Goal: Task Accomplishment & Management: Manage account settings

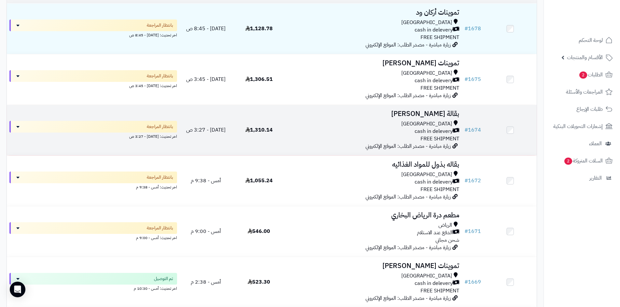
scroll to position [65, 0]
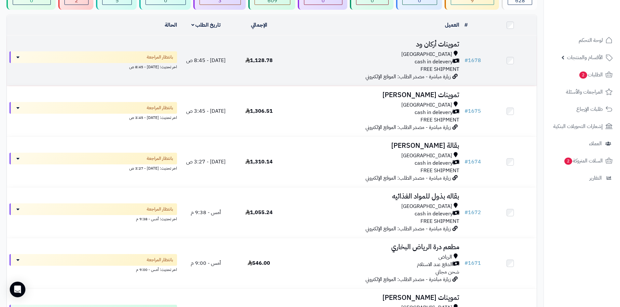
click at [300, 68] on div "Riyadh cash in delevery FREE SHIPMENT" at bounding box center [373, 62] width 171 height 22
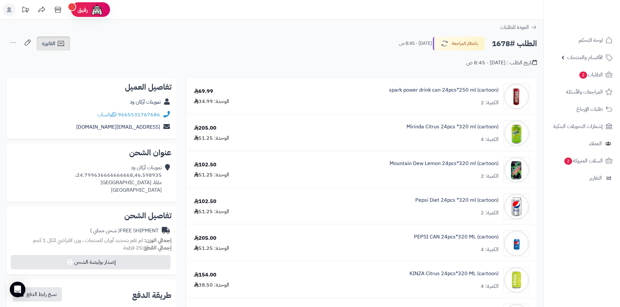
click at [64, 50] on link "الفاتورة" at bounding box center [53, 43] width 33 height 14
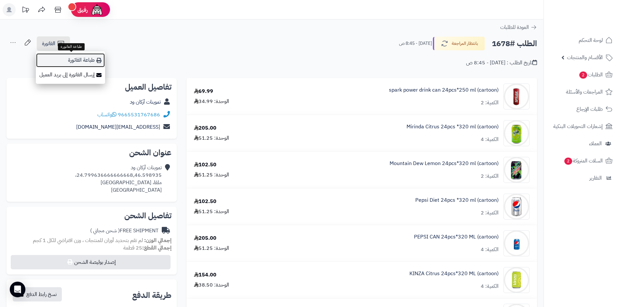
click at [69, 57] on link "طباعة الفاتورة" at bounding box center [70, 60] width 69 height 15
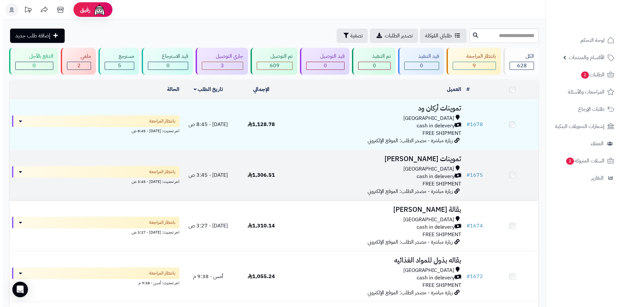
scroll to position [65, 0]
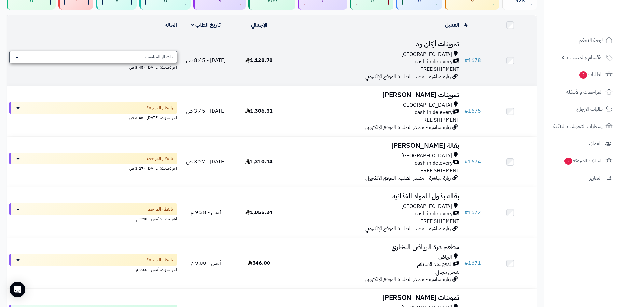
click at [170, 60] on div "بانتظار المراجعة" at bounding box center [92, 57] width 167 height 12
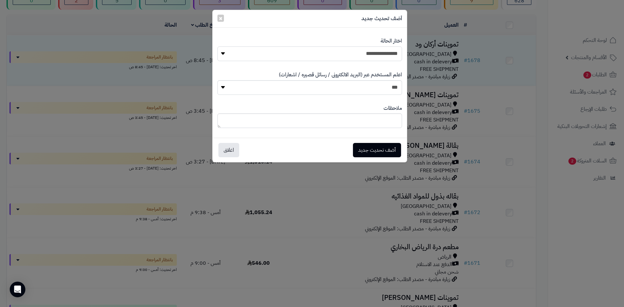
drag, startPoint x: 252, startPoint y: 52, endPoint x: 257, endPoint y: 59, distance: 8.4
click at [252, 52] on select "**********" at bounding box center [310, 54] width 185 height 15
select select "*"
click at [218, 47] on select "**********" at bounding box center [310, 54] width 185 height 15
click at [392, 154] on button "أضف تحديث جديد" at bounding box center [377, 150] width 48 height 14
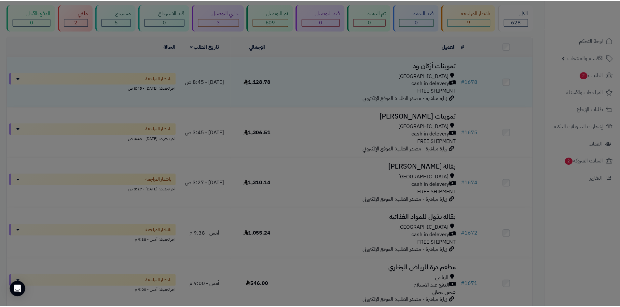
scroll to position [86, 0]
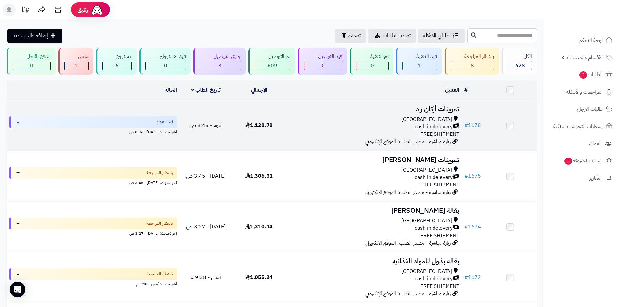
scroll to position [130, 0]
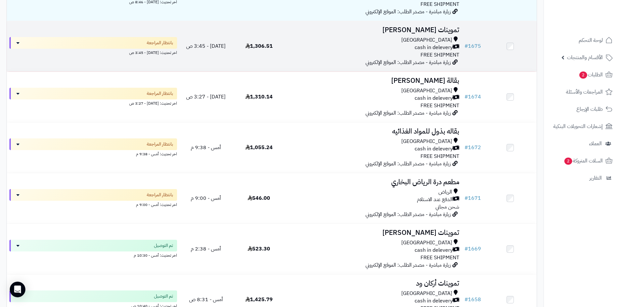
click at [308, 36] on div "[GEOGRAPHIC_DATA]" at bounding box center [373, 39] width 171 height 7
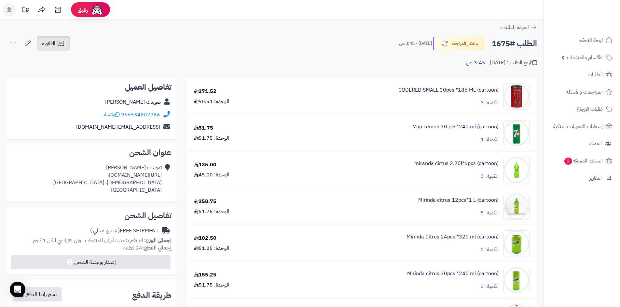
click at [60, 43] on icon at bounding box center [61, 44] width 8 height 8
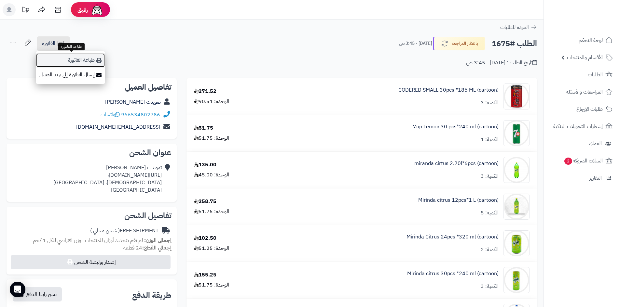
click at [71, 64] on link "طباعة الفاتورة" at bounding box center [70, 60] width 69 height 15
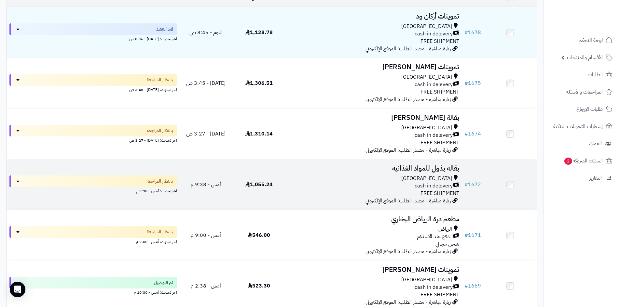
scroll to position [65, 0]
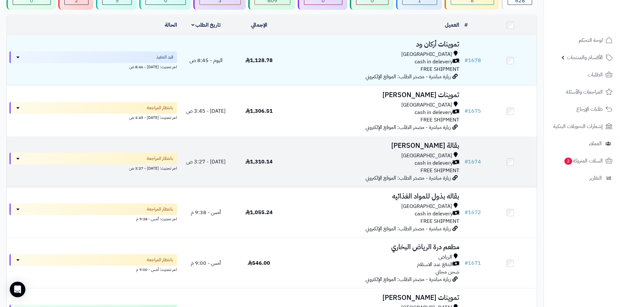
click at [284, 164] on td "1,310.14" at bounding box center [258, 162] width 53 height 50
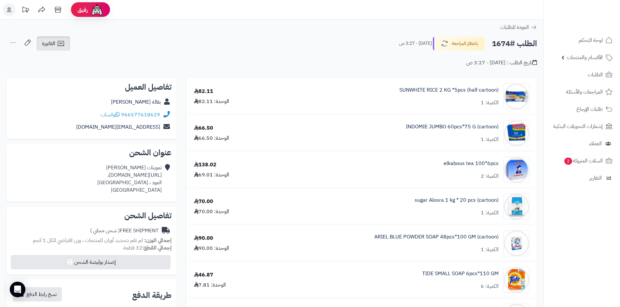
click at [63, 43] on icon at bounding box center [61, 44] width 8 height 8
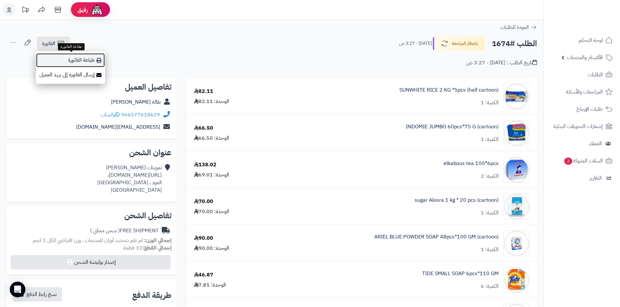
click at [73, 58] on link "طباعة الفاتورة" at bounding box center [70, 60] width 69 height 15
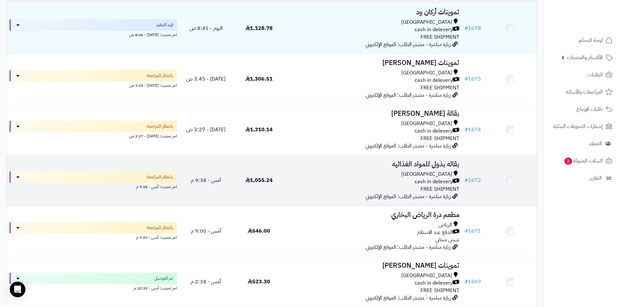
scroll to position [98, 0]
click at [380, 179] on div "cash in delevery" at bounding box center [373, 181] width 171 height 7
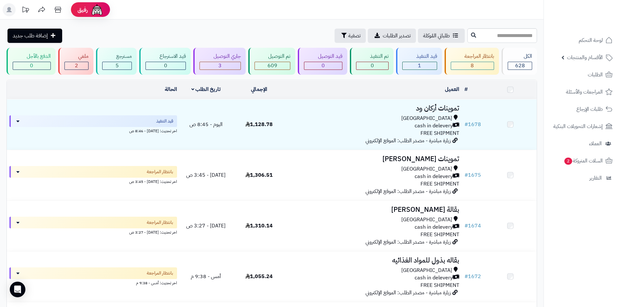
scroll to position [98, 0]
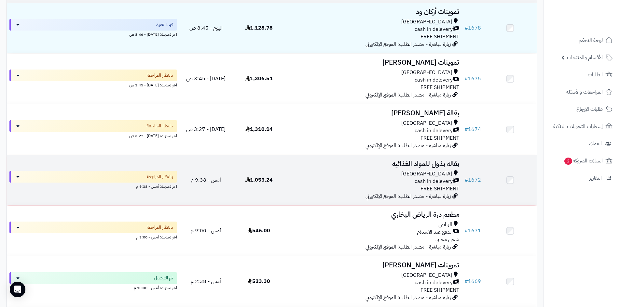
click at [274, 183] on td "1,055.24" at bounding box center [258, 180] width 53 height 50
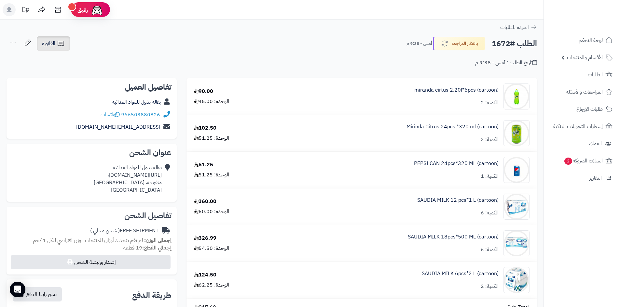
click at [59, 44] on icon at bounding box center [61, 44] width 8 height 8
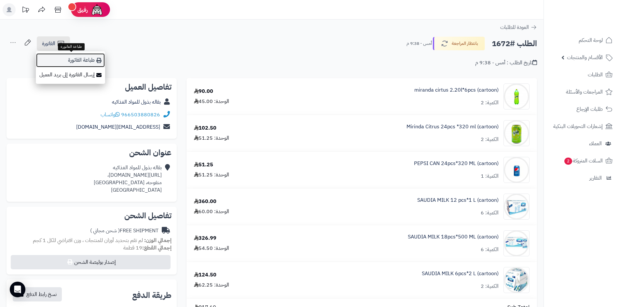
click at [71, 60] on link "طباعة الفاتورة" at bounding box center [70, 60] width 69 height 15
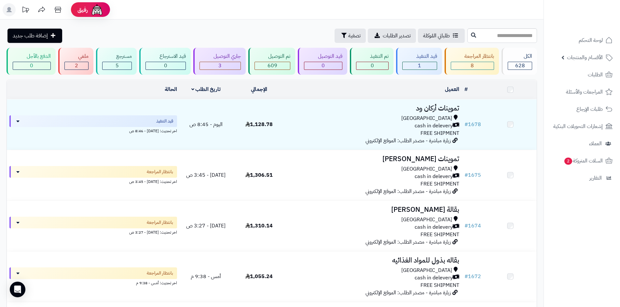
scroll to position [98, 0]
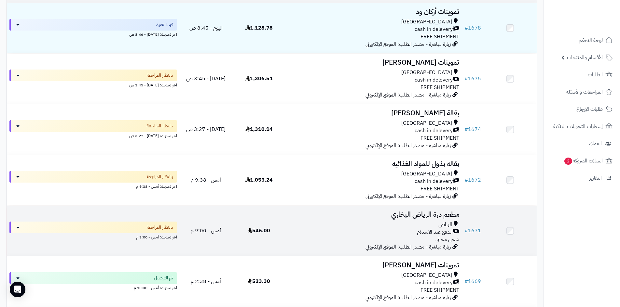
click at [275, 215] on td "546.00" at bounding box center [258, 231] width 53 height 50
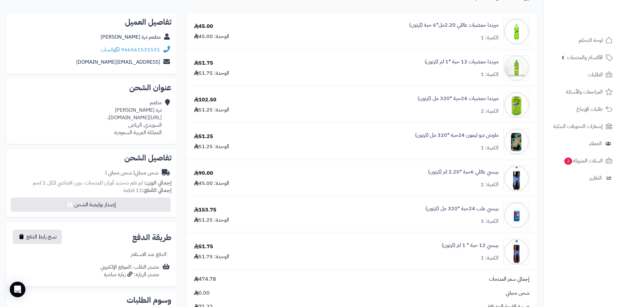
scroll to position [163, 0]
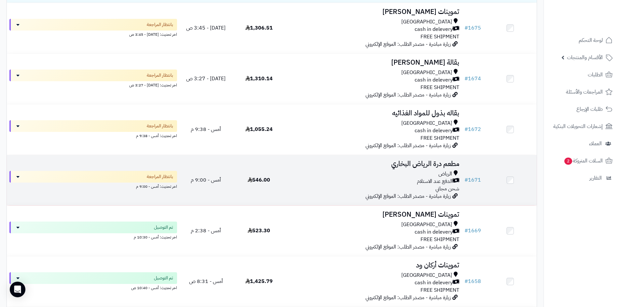
scroll to position [156, 0]
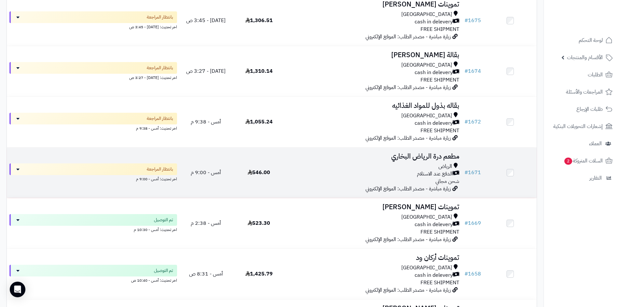
click at [358, 178] on div "الرياض الدفع عند الاستلام شحن مجاني" at bounding box center [373, 174] width 171 height 22
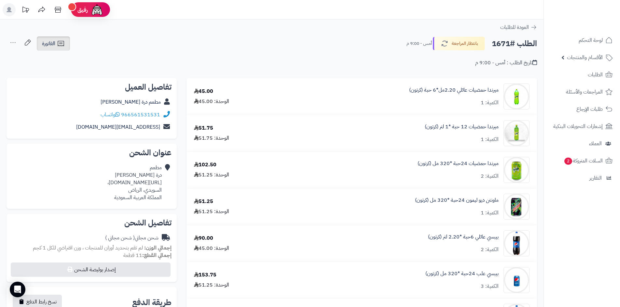
click at [62, 45] on icon at bounding box center [61, 44] width 8 height 8
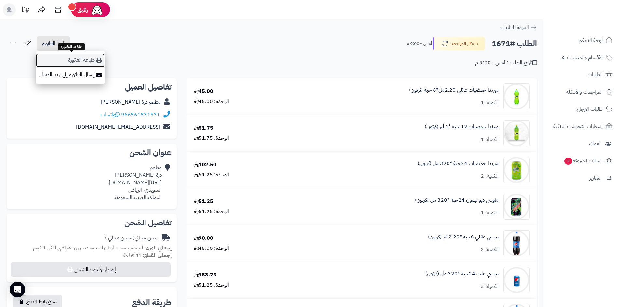
click at [72, 60] on link "طباعة الفاتورة" at bounding box center [70, 60] width 69 height 15
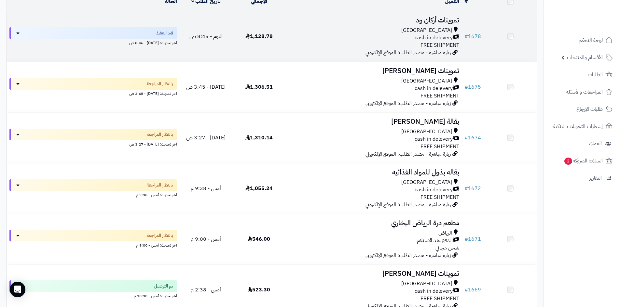
scroll to position [26, 0]
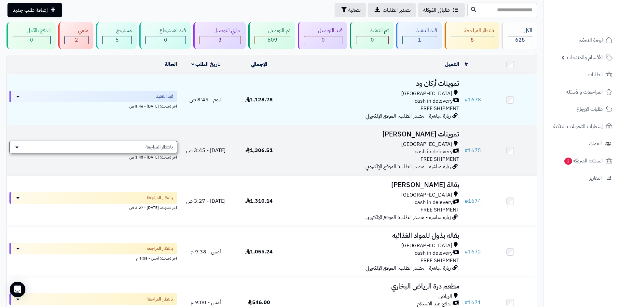
click at [156, 147] on span "بانتظار المراجعة" at bounding box center [158, 147] width 27 height 7
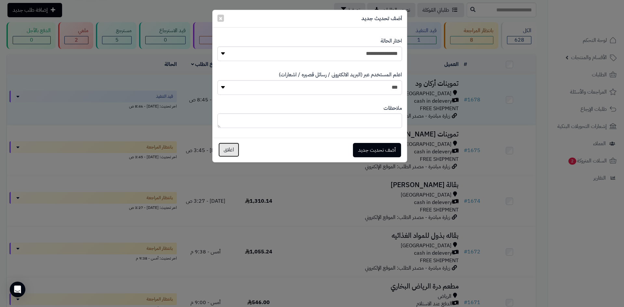
click at [227, 145] on button "اغلاق" at bounding box center [229, 150] width 21 height 14
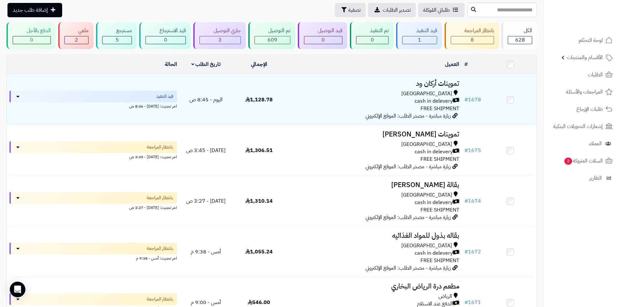
scroll to position [0, 0]
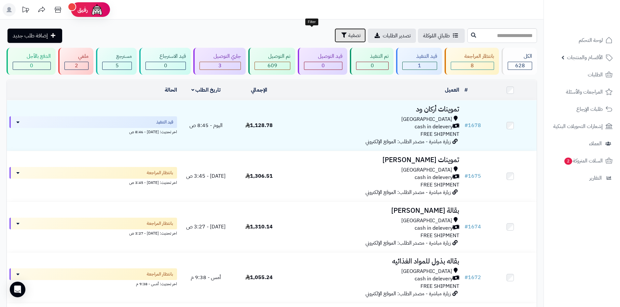
click at [334, 40] on button "تصفية" at bounding box center [349, 35] width 31 height 14
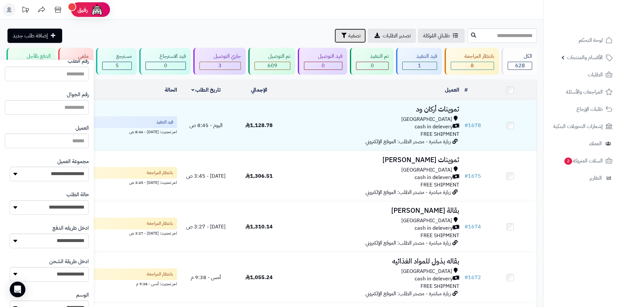
scroll to position [53, 0]
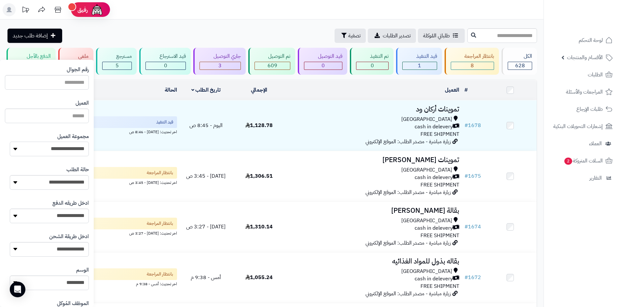
click at [53, 150] on select "**********" at bounding box center [49, 149] width 79 height 15
select select "*"
click at [10, 142] on select "**********" at bounding box center [49, 149] width 79 height 15
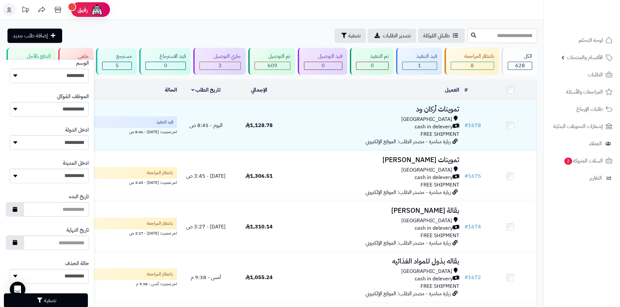
scroll to position [261, 0]
click at [56, 297] on button "تصفية" at bounding box center [46, 300] width 84 height 14
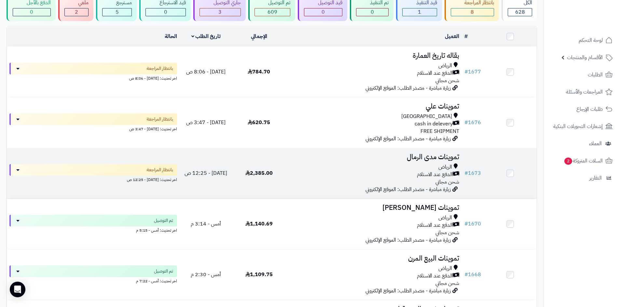
scroll to position [65, 0]
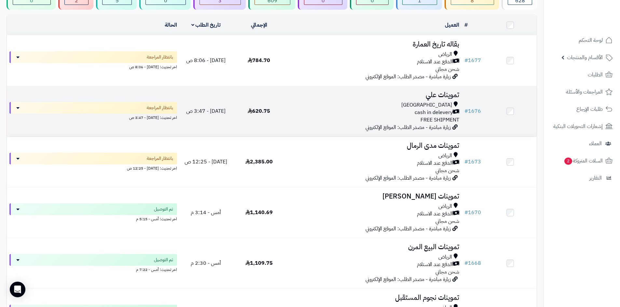
click at [283, 117] on td "620.75" at bounding box center [258, 111] width 53 height 50
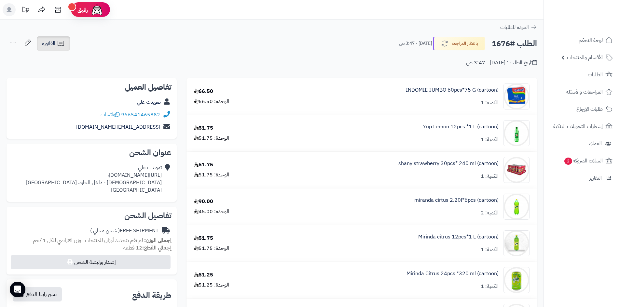
click at [50, 40] on span "الفاتورة" at bounding box center [48, 44] width 13 height 8
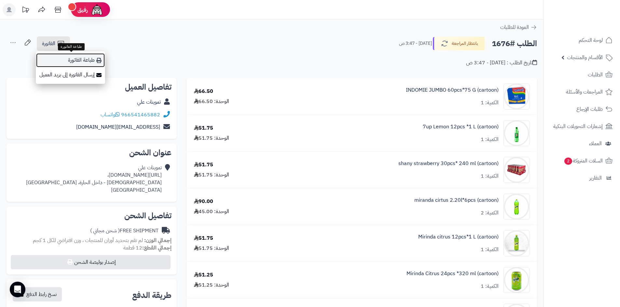
click at [59, 64] on link "طباعة الفاتورة" at bounding box center [70, 60] width 69 height 15
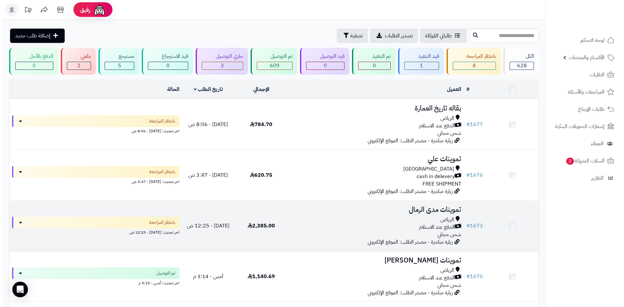
scroll to position [65, 0]
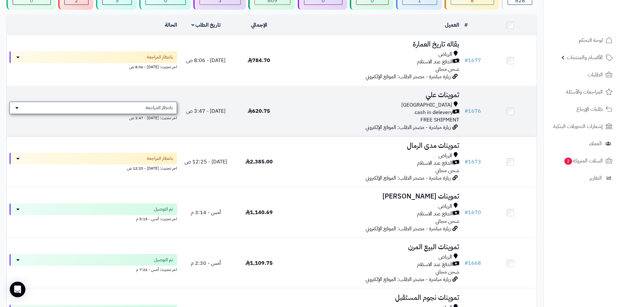
click at [171, 108] on span "بانتظار المراجعة" at bounding box center [158, 108] width 27 height 7
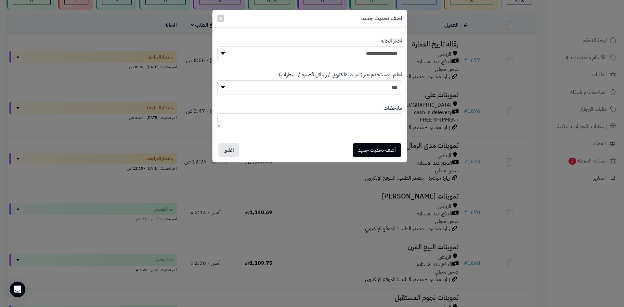
click at [355, 55] on select "**********" at bounding box center [310, 54] width 185 height 15
select select "*"
click at [218, 47] on select "**********" at bounding box center [310, 54] width 185 height 15
click at [367, 150] on button "أضف تحديث جديد" at bounding box center [377, 150] width 48 height 14
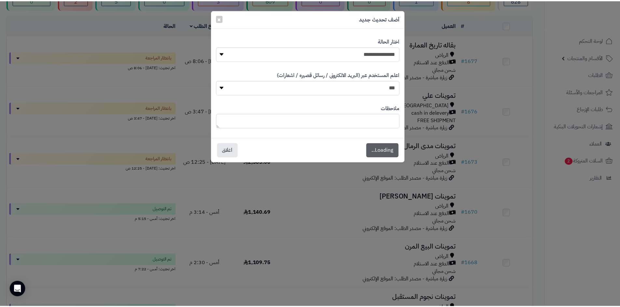
scroll to position [86, 0]
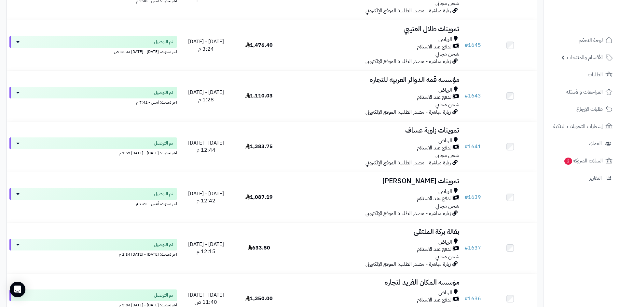
scroll to position [1236, 0]
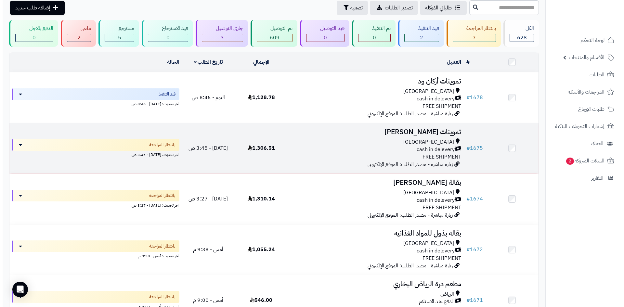
scroll to position [65, 0]
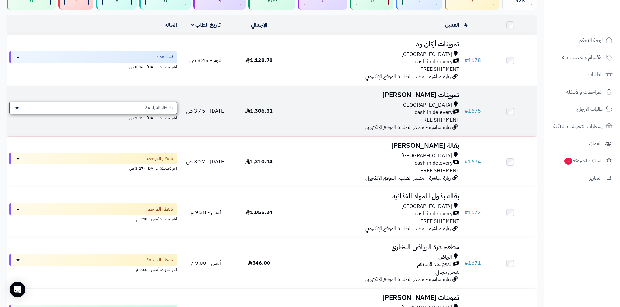
click at [164, 108] on span "بانتظار المراجعة" at bounding box center [158, 108] width 27 height 7
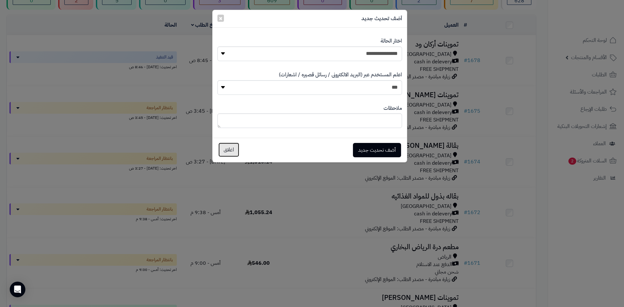
drag, startPoint x: 239, startPoint y: 148, endPoint x: 227, endPoint y: 145, distance: 11.7
click at [238, 148] on button "اغلاق" at bounding box center [229, 150] width 21 height 14
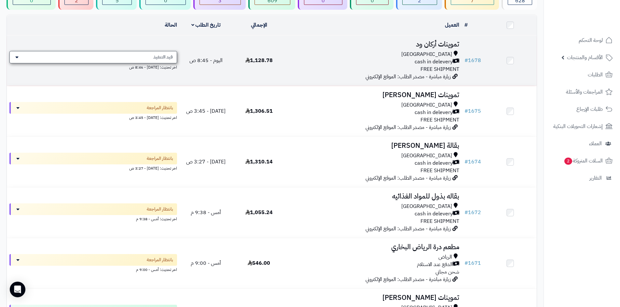
click at [161, 59] on span "قيد التنفيذ" at bounding box center [163, 57] width 20 height 7
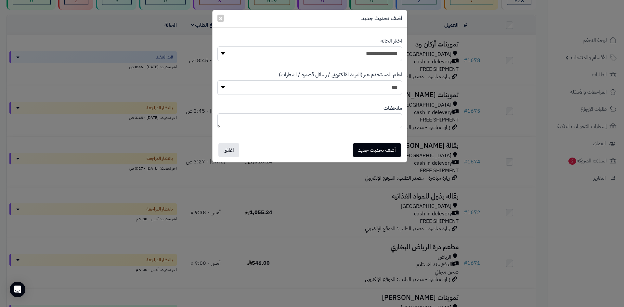
click at [300, 51] on select "**********" at bounding box center [310, 54] width 185 height 15
select select "**"
click at [218, 47] on select "**********" at bounding box center [310, 54] width 185 height 15
click at [377, 150] on button "أضف تحديث جديد" at bounding box center [377, 150] width 48 height 14
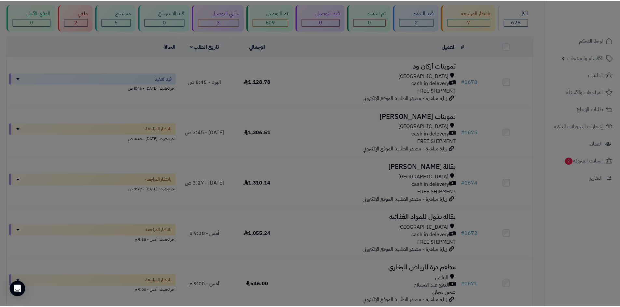
scroll to position [86, 0]
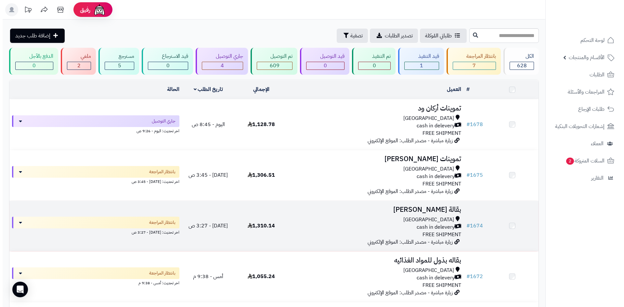
scroll to position [65, 0]
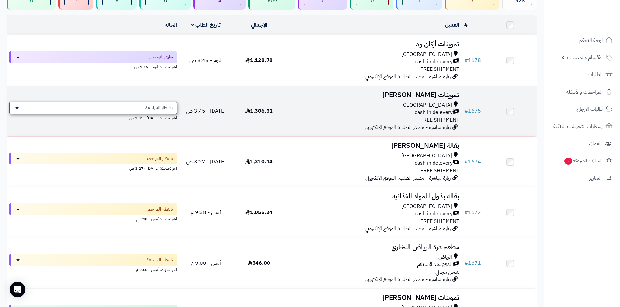
click at [160, 107] on span "بانتظار المراجعة" at bounding box center [158, 108] width 27 height 7
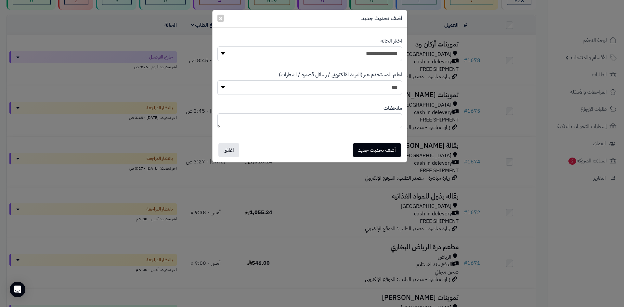
drag, startPoint x: 330, startPoint y: 52, endPoint x: 330, endPoint y: 57, distance: 4.6
click at [330, 52] on select "**********" at bounding box center [310, 54] width 185 height 15
select select "*"
click at [218, 47] on select "**********" at bounding box center [310, 54] width 185 height 15
click at [370, 146] on button "أضف تحديث جديد" at bounding box center [377, 150] width 48 height 14
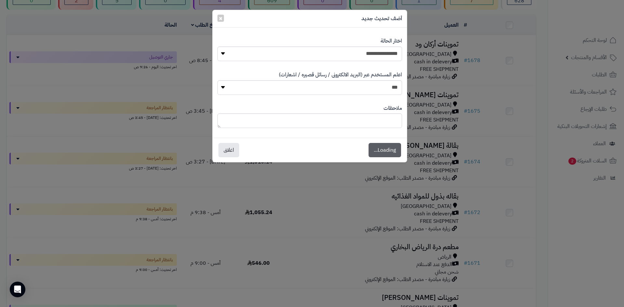
scroll to position [86, 0]
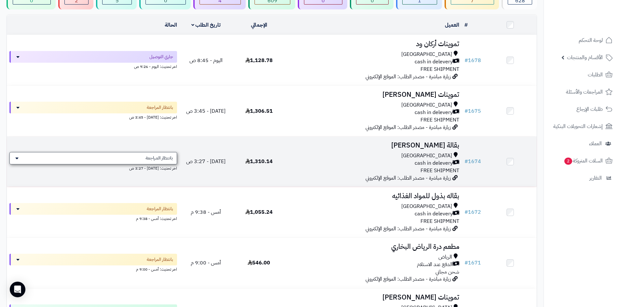
click at [164, 159] on span "بانتظار المراجعة" at bounding box center [158, 158] width 27 height 7
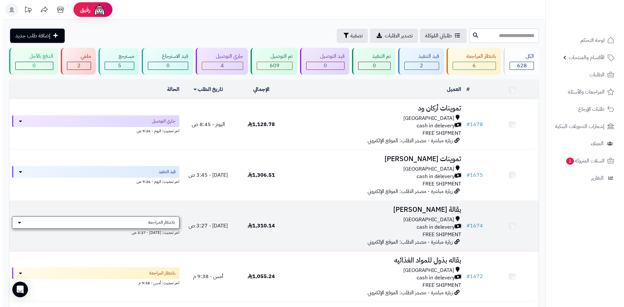
scroll to position [65, 0]
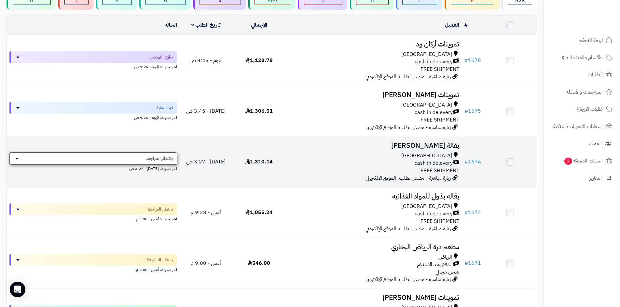
click at [136, 154] on div "بانتظار المراجعة" at bounding box center [92, 159] width 167 height 12
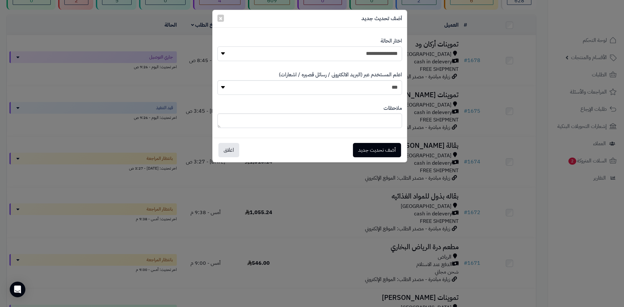
click at [338, 47] on select "**********" at bounding box center [310, 54] width 185 height 15
select select "*"
click at [218, 47] on select "**********" at bounding box center [310, 54] width 185 height 15
click at [364, 154] on button "أضف تحديث جديد" at bounding box center [377, 150] width 48 height 14
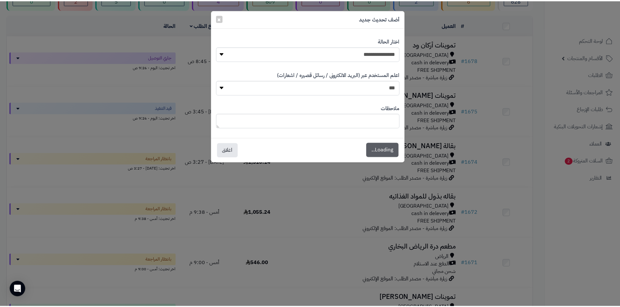
scroll to position [86, 0]
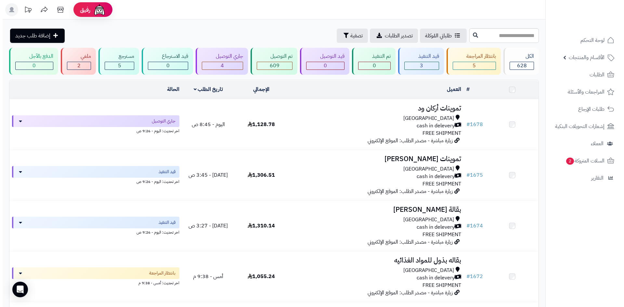
scroll to position [130, 0]
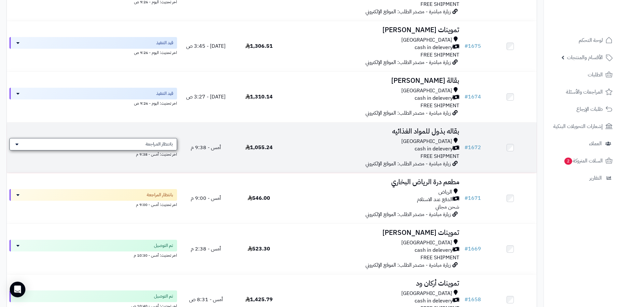
click at [145, 148] on div "بانتظار المراجعة" at bounding box center [92, 144] width 167 height 12
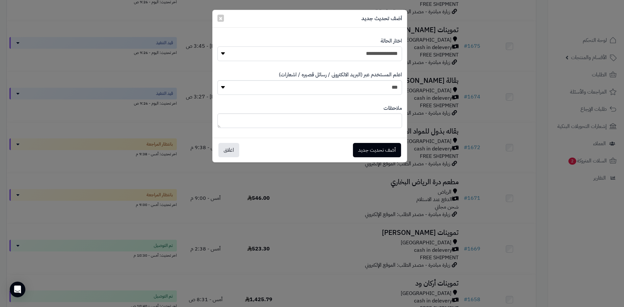
click at [350, 53] on select "**********" at bounding box center [310, 54] width 185 height 15
select select "*"
click at [218, 47] on select "**********" at bounding box center [310, 54] width 185 height 15
click at [370, 149] on button "أضف تحديث جديد" at bounding box center [377, 150] width 48 height 14
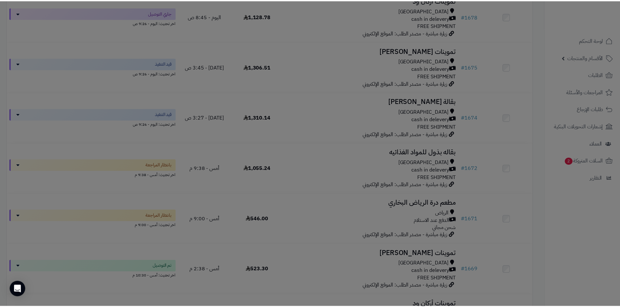
scroll to position [151, 0]
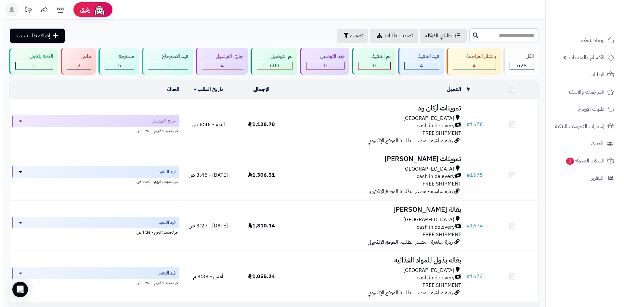
scroll to position [130, 0]
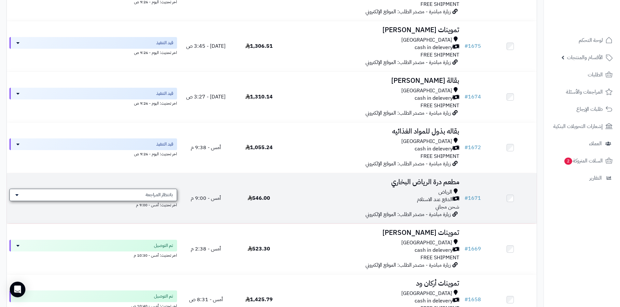
click at [173, 190] on div "بانتظار المراجعة" at bounding box center [92, 195] width 167 height 12
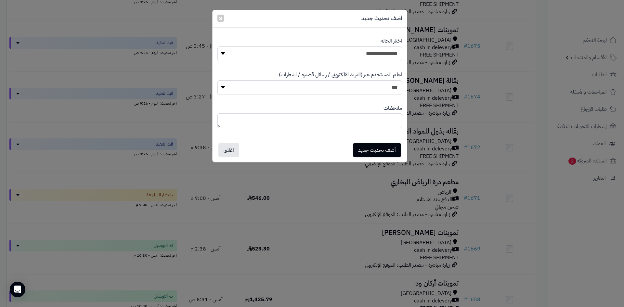
click at [368, 54] on select "**********" at bounding box center [310, 54] width 185 height 15
click at [218, 47] on select "**********" at bounding box center [310, 54] width 185 height 15
click at [388, 52] on select "**********" at bounding box center [310, 54] width 185 height 15
select select "*"
click at [218, 47] on select "**********" at bounding box center [310, 54] width 185 height 15
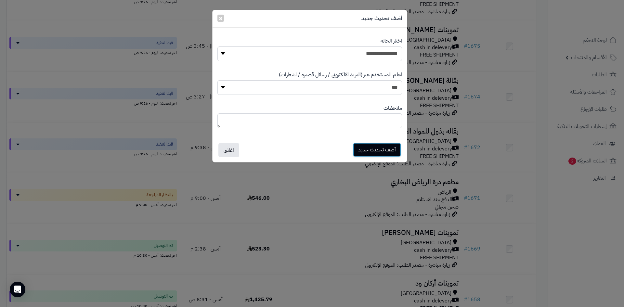
click at [372, 154] on button "أضف تحديث جديد" at bounding box center [377, 150] width 48 height 14
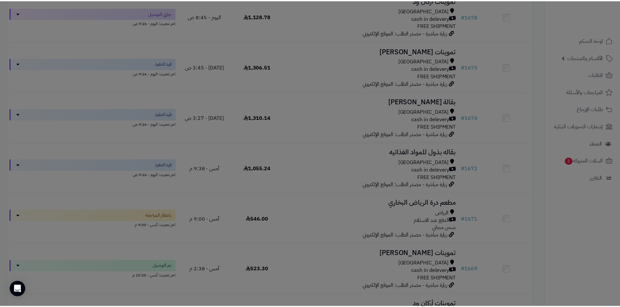
scroll to position [151, 0]
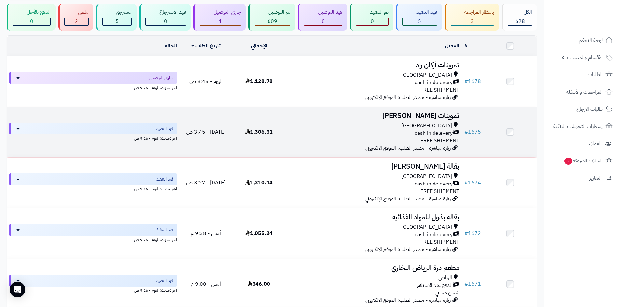
scroll to position [33, 0]
